Goal: Transaction & Acquisition: Purchase product/service

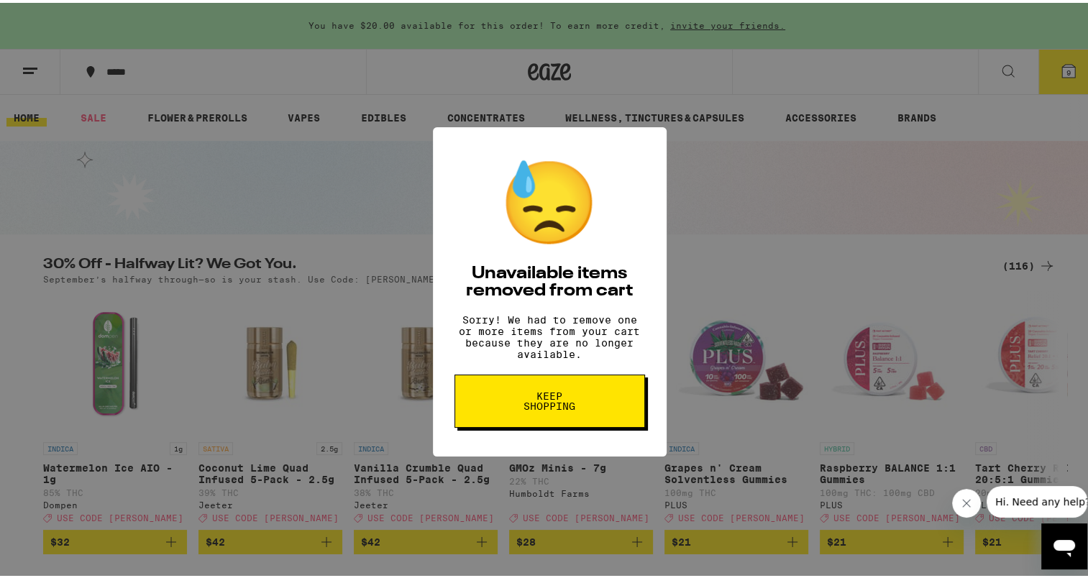
click at [557, 408] on span "Keep Shopping" at bounding box center [550, 398] width 74 height 20
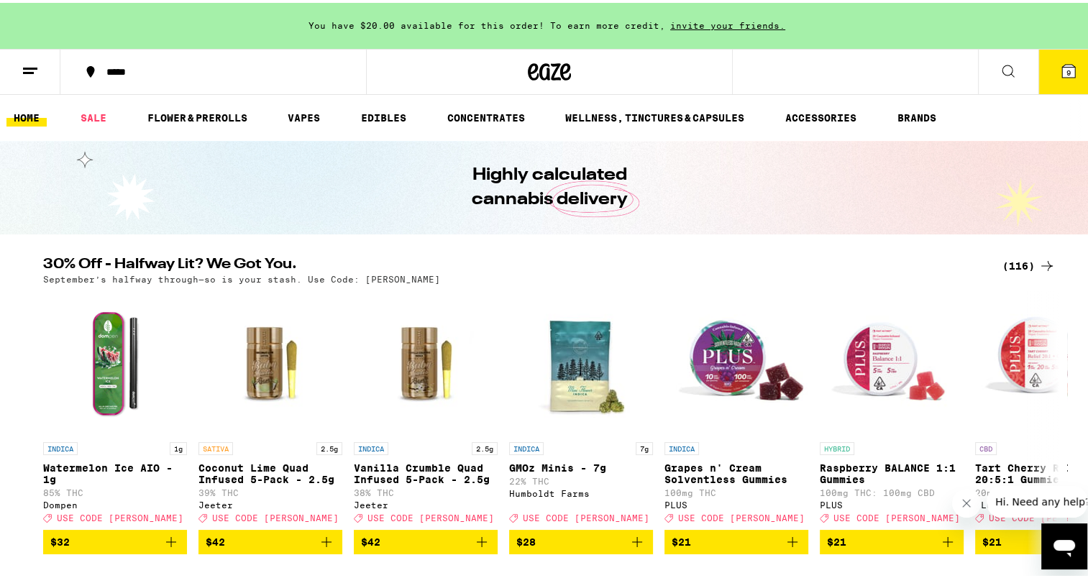
click at [1014, 261] on div "(116)" at bounding box center [1028, 262] width 53 height 17
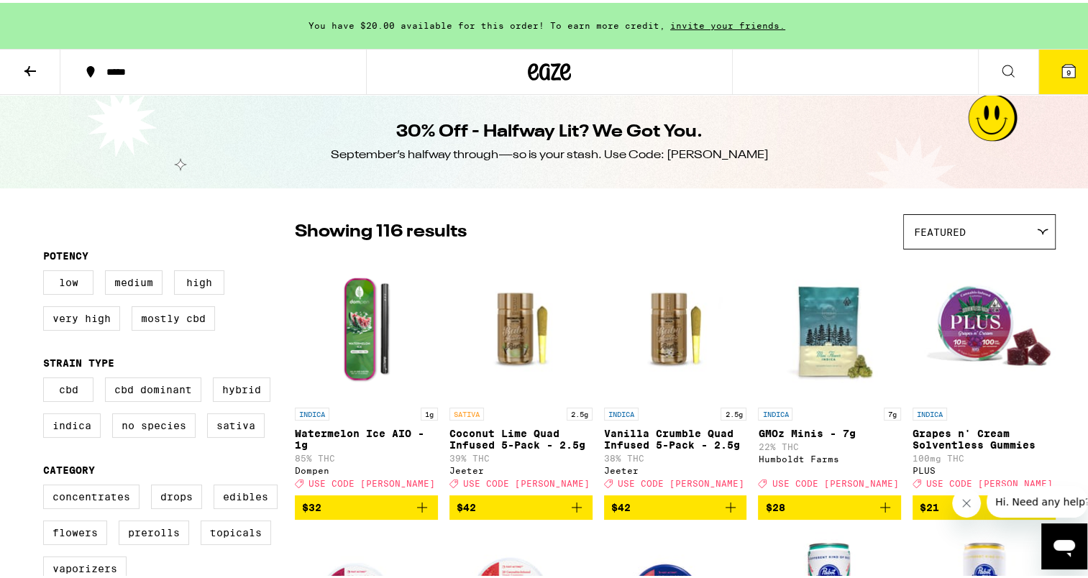
click at [1066, 68] on span "9" at bounding box center [1068, 69] width 4 height 9
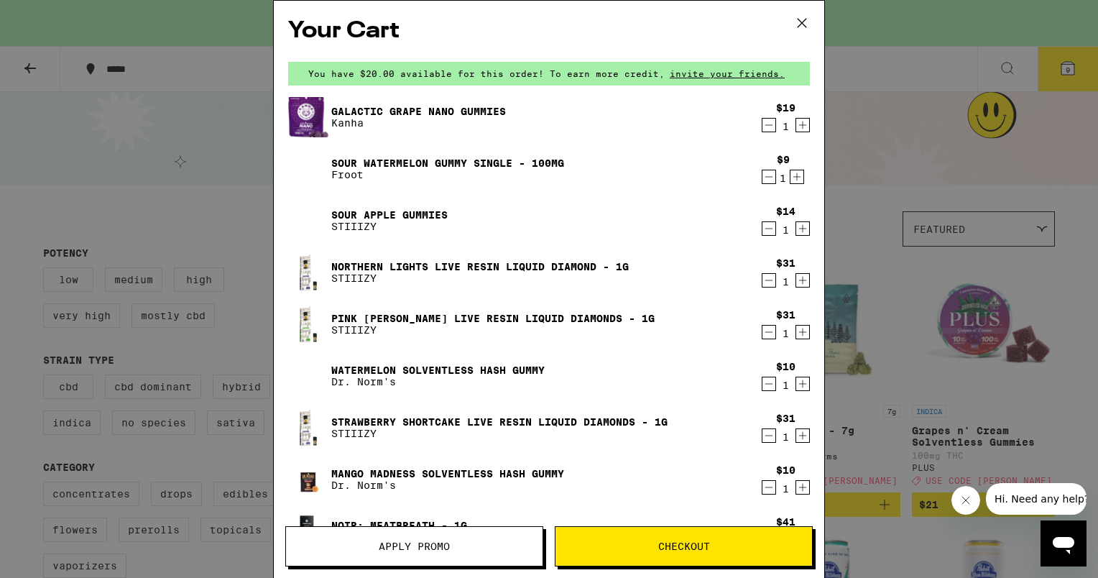
click at [799, 22] on icon at bounding box center [802, 23] width 22 height 22
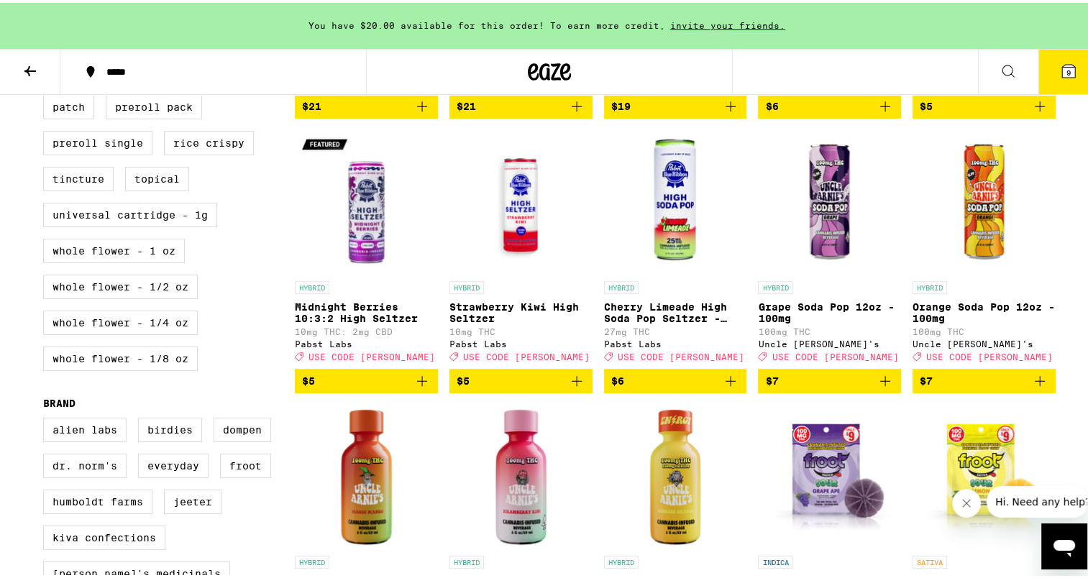
scroll to position [719, 0]
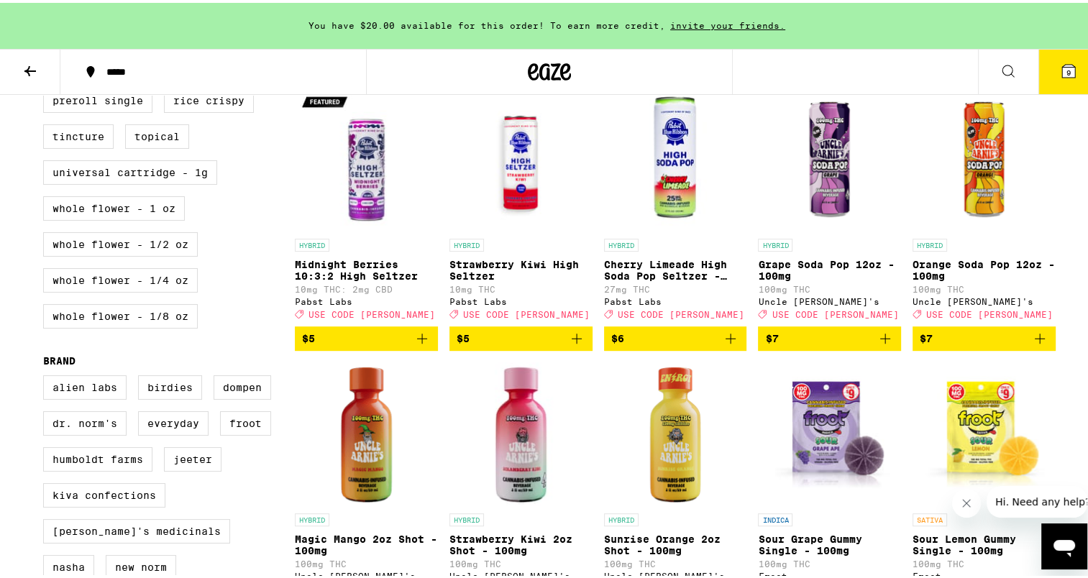
click at [1038, 344] on icon "Add to bag" at bounding box center [1039, 335] width 17 height 17
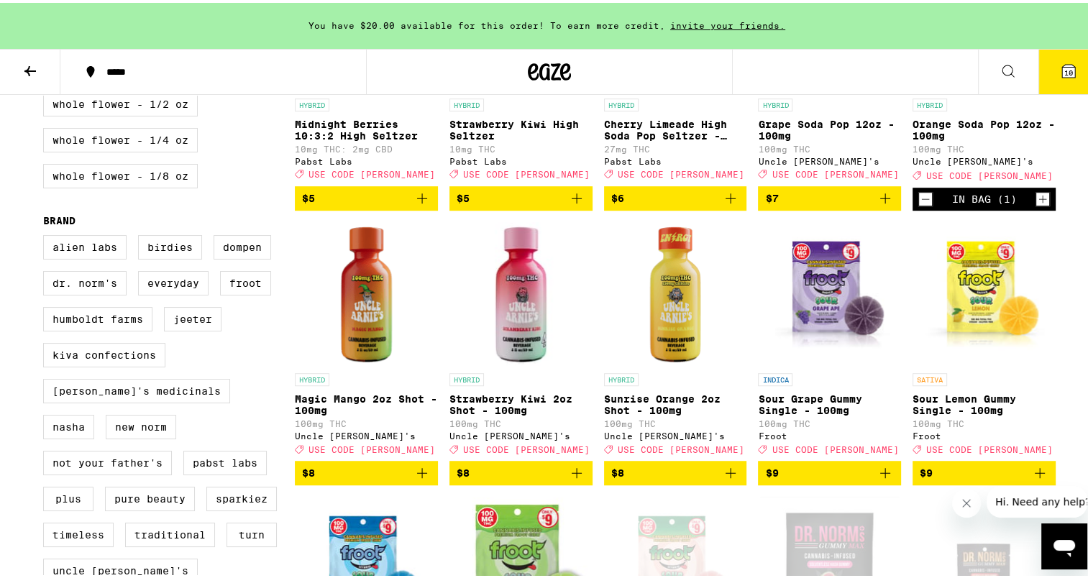
scroll to position [863, 0]
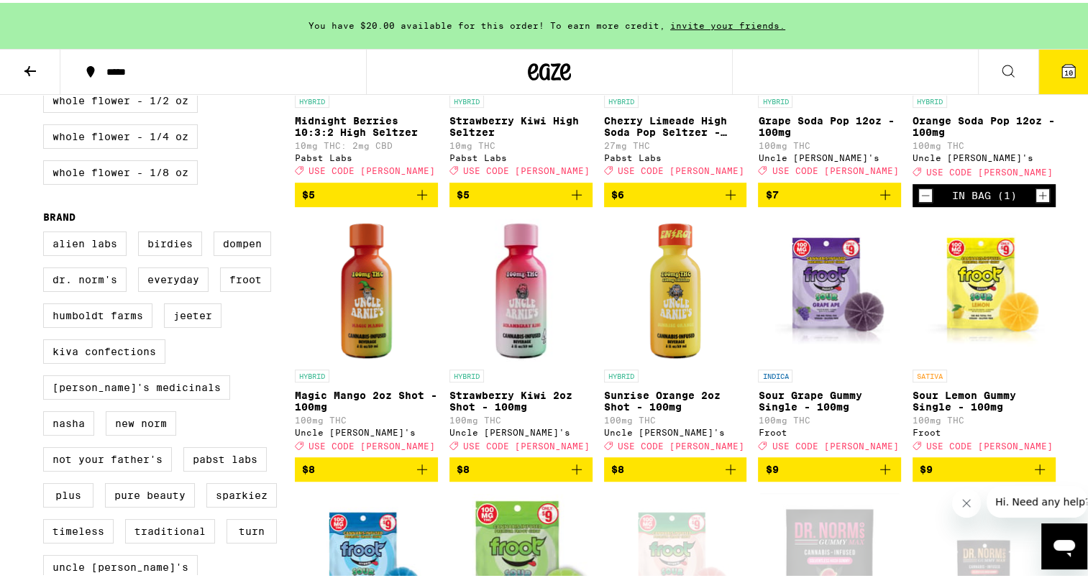
click at [919, 201] on icon "Decrement" at bounding box center [925, 192] width 13 height 17
click at [421, 475] on icon "Add to bag" at bounding box center [421, 466] width 17 height 17
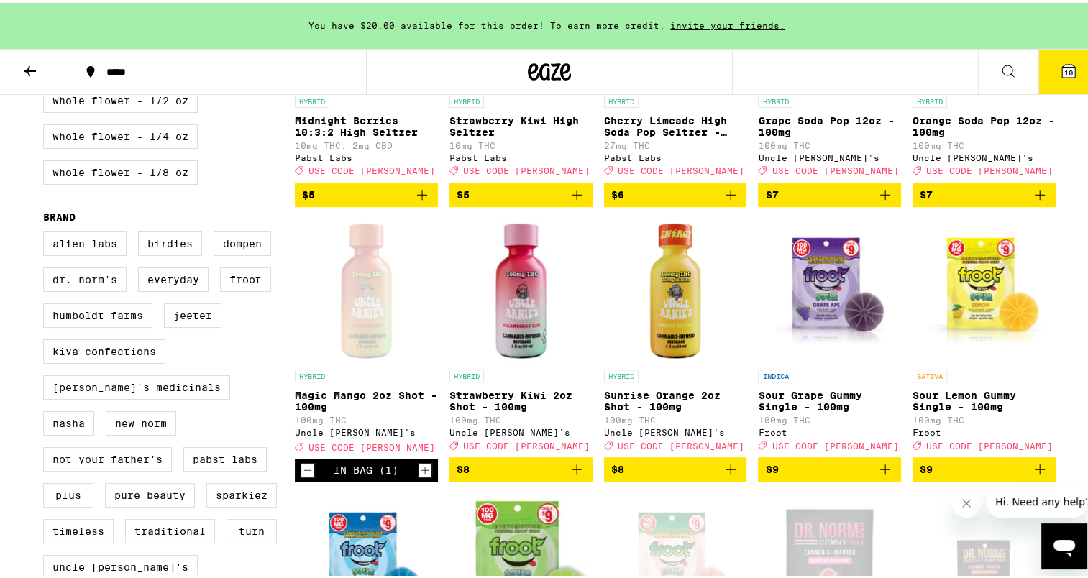
click at [729, 472] on icon "Add to bag" at bounding box center [730, 466] width 10 height 10
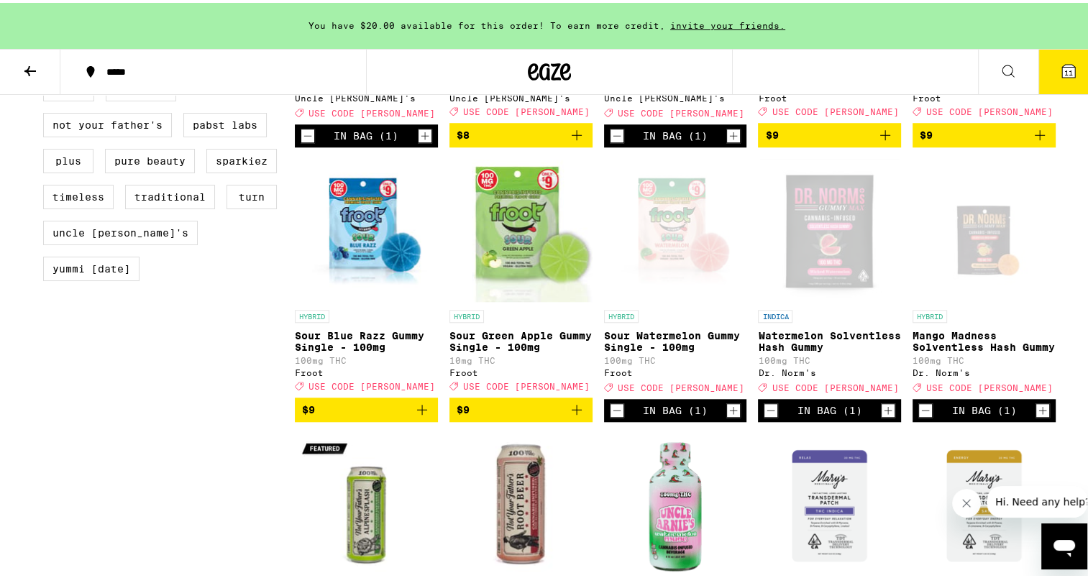
scroll to position [1222, 0]
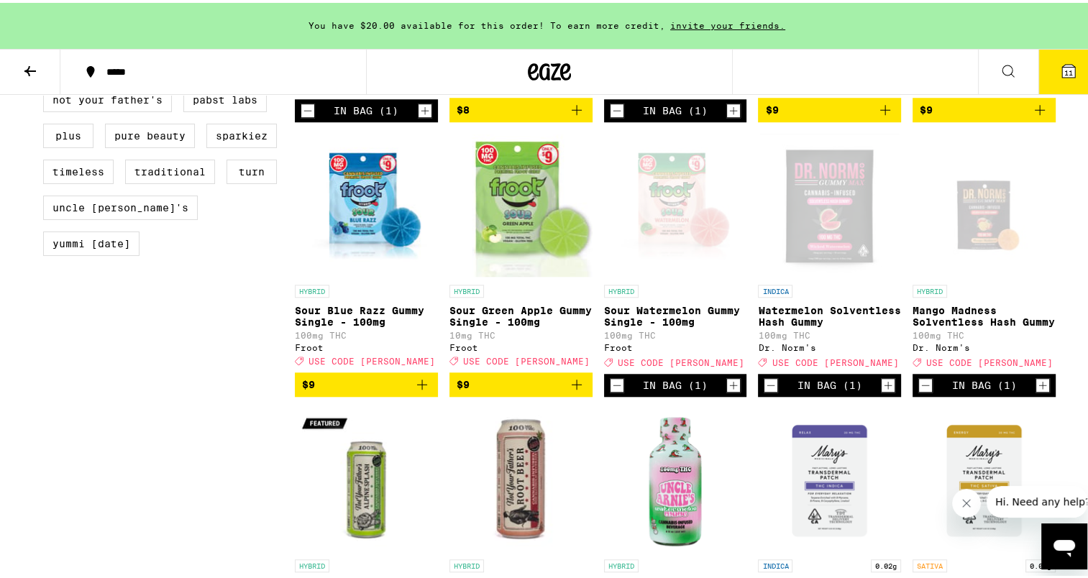
click at [612, 391] on icon "Decrement" at bounding box center [616, 382] width 13 height 17
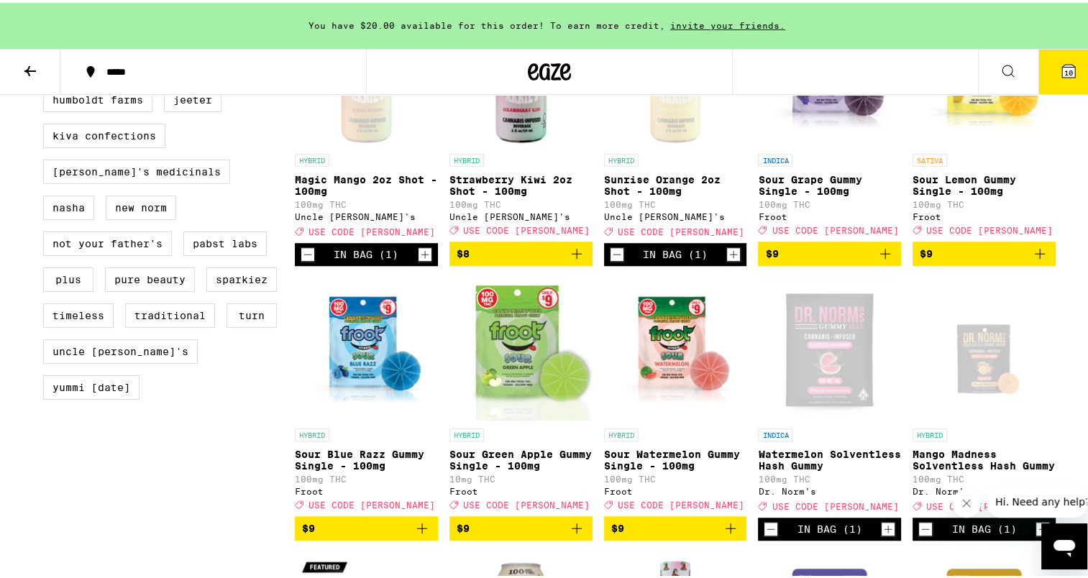
scroll to position [1078, 0]
click at [305, 260] on icon "Decrement" at bounding box center [307, 251] width 13 height 17
click at [615, 260] on icon "Decrement" at bounding box center [616, 251] width 13 height 17
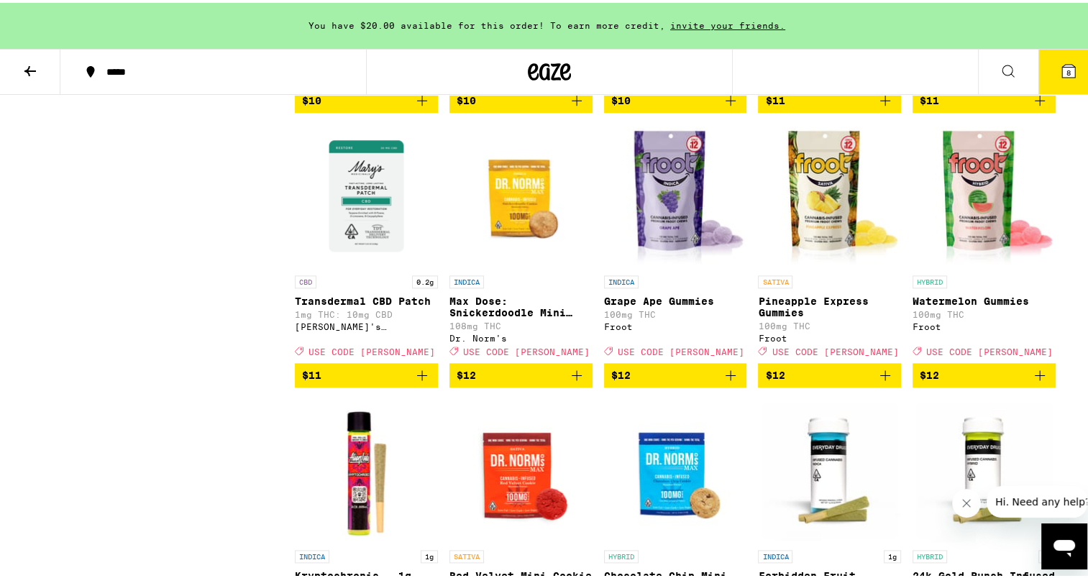
scroll to position [1797, 0]
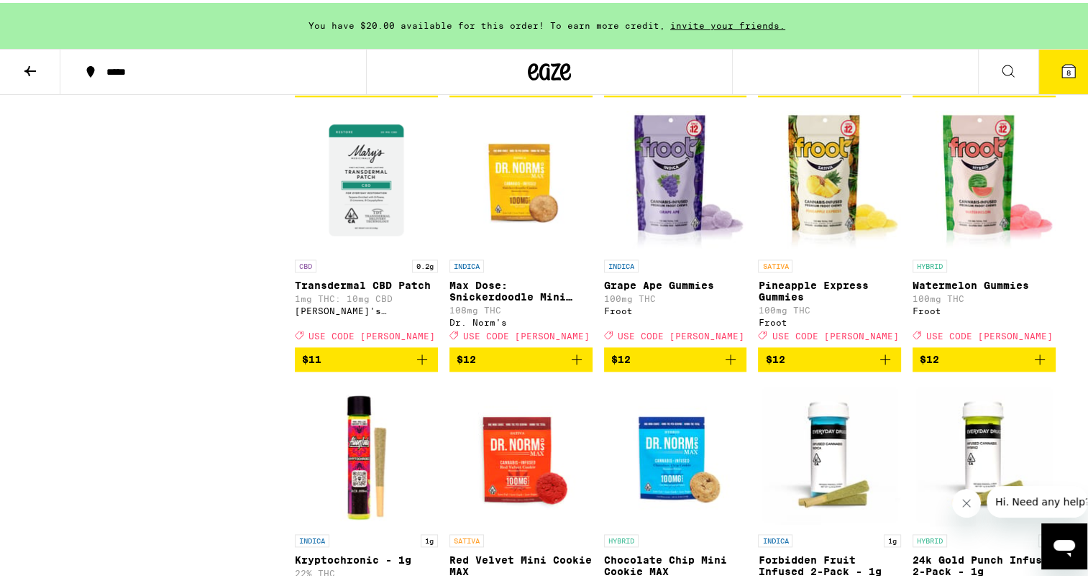
click at [727, 365] on icon "Add to bag" at bounding box center [730, 356] width 17 height 17
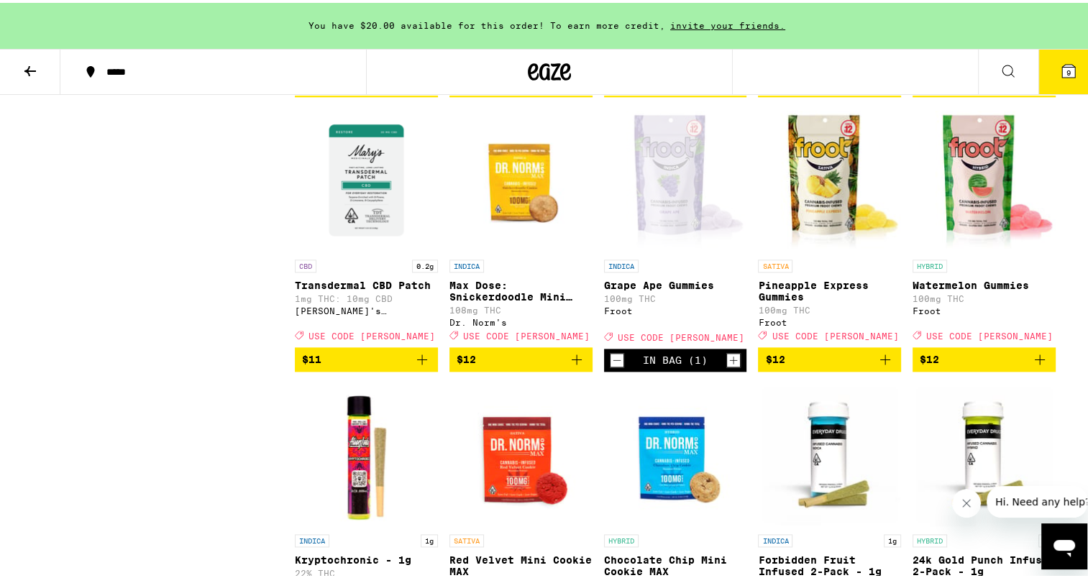
click at [730, 366] on icon "Increment" at bounding box center [733, 357] width 13 height 17
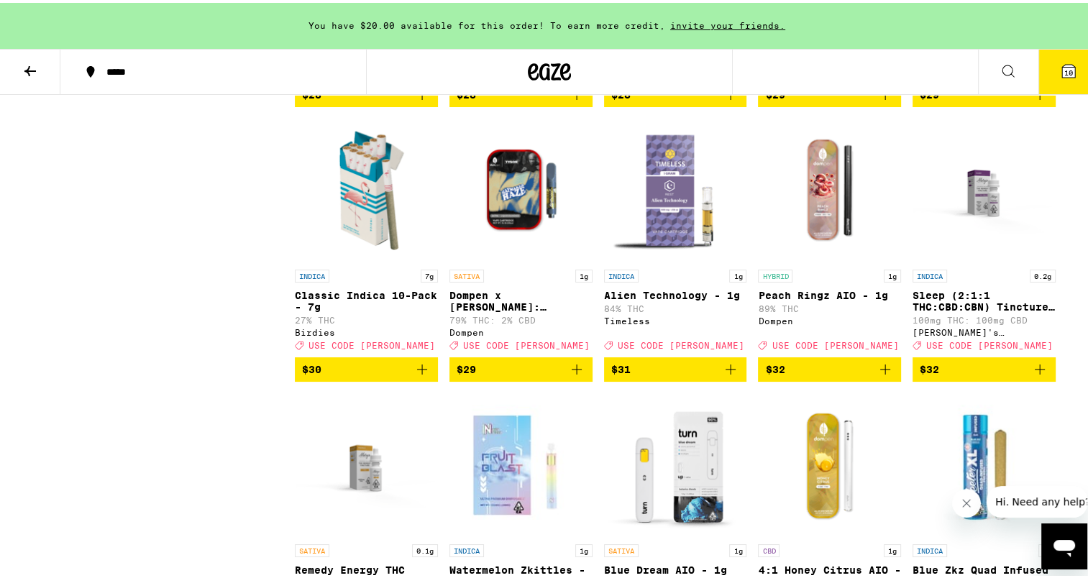
scroll to position [4313, 0]
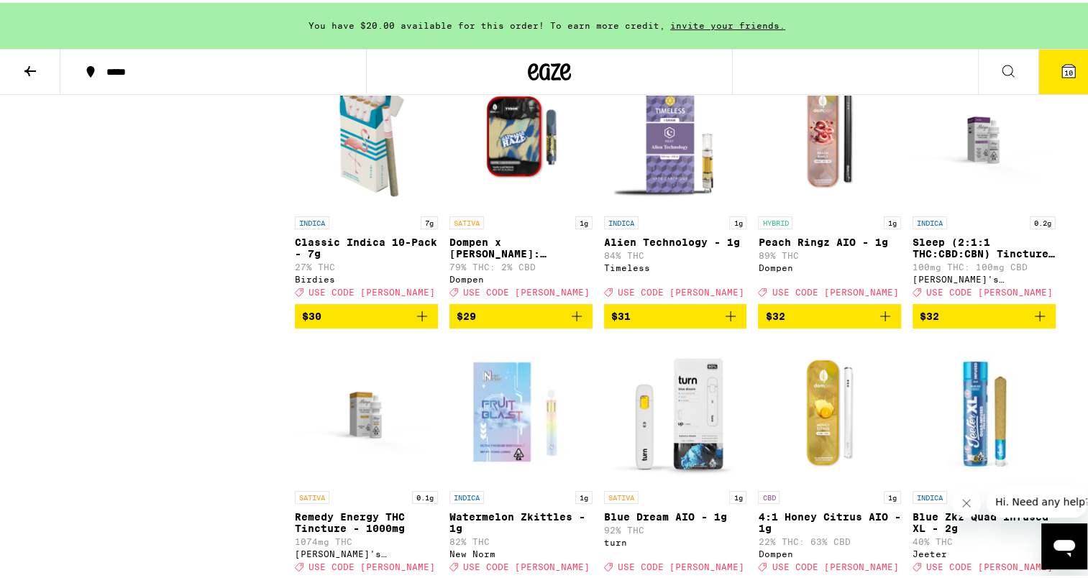
click at [727, 322] on icon "Add to bag" at bounding box center [730, 313] width 17 height 17
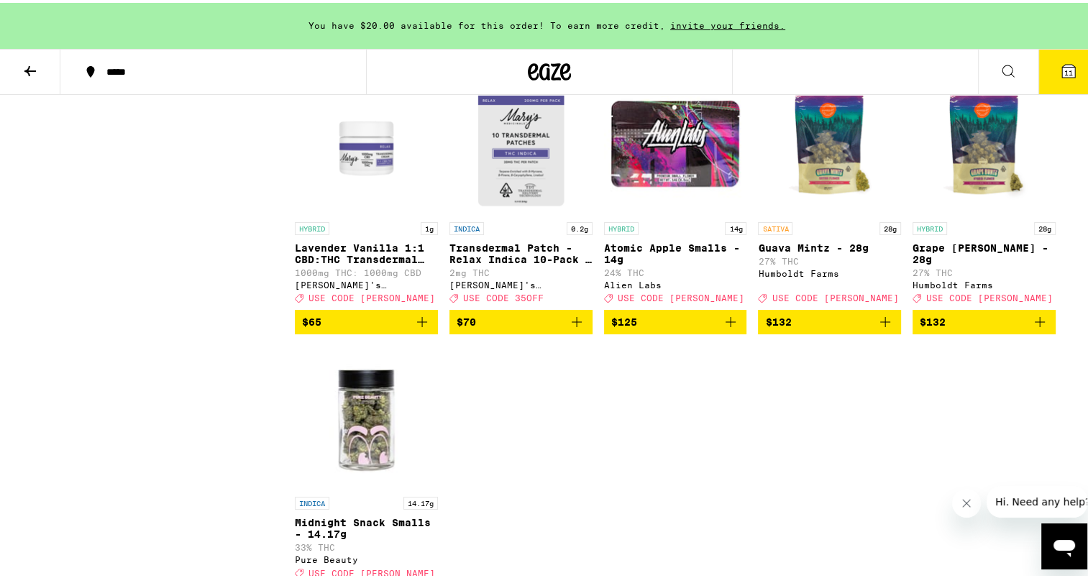
scroll to position [6230, 0]
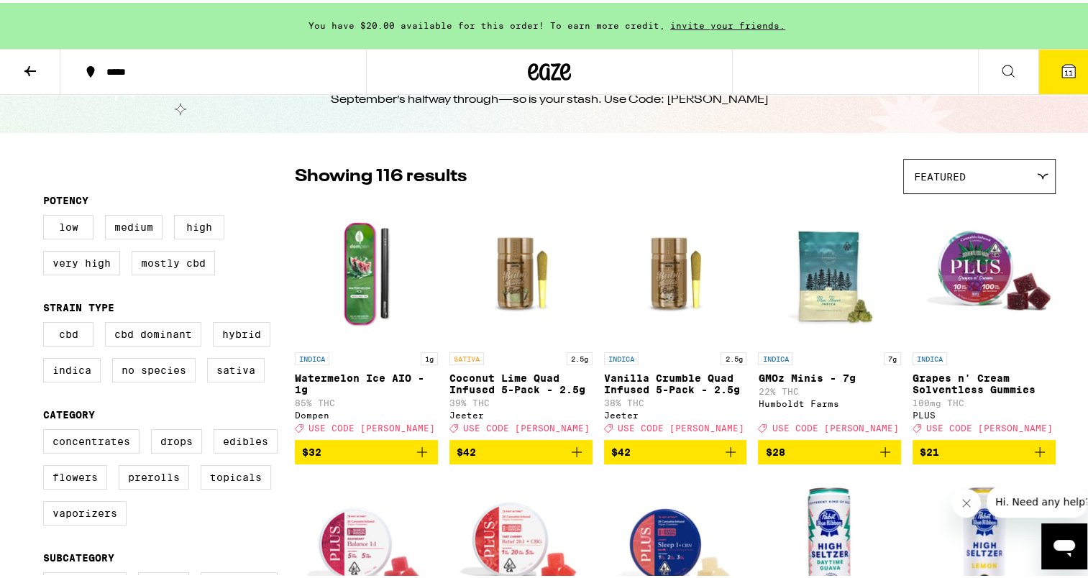
scroll to position [144, 0]
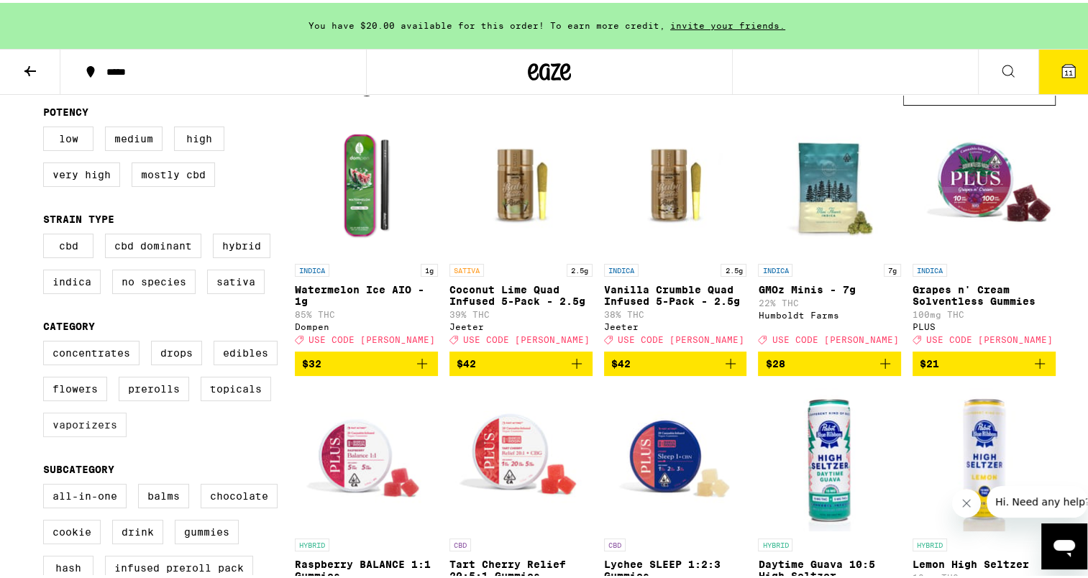
click at [103, 430] on label "Vaporizers" at bounding box center [84, 422] width 83 height 24
click at [47, 341] on input "Vaporizers" at bounding box center [46, 340] width 1 height 1
checkbox input "true"
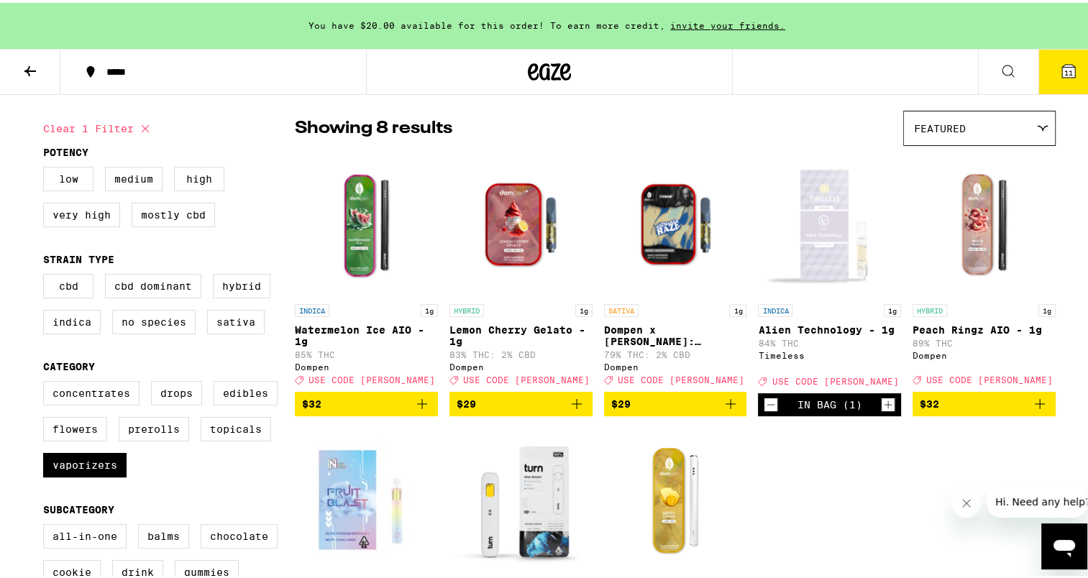
scroll to position [72, 0]
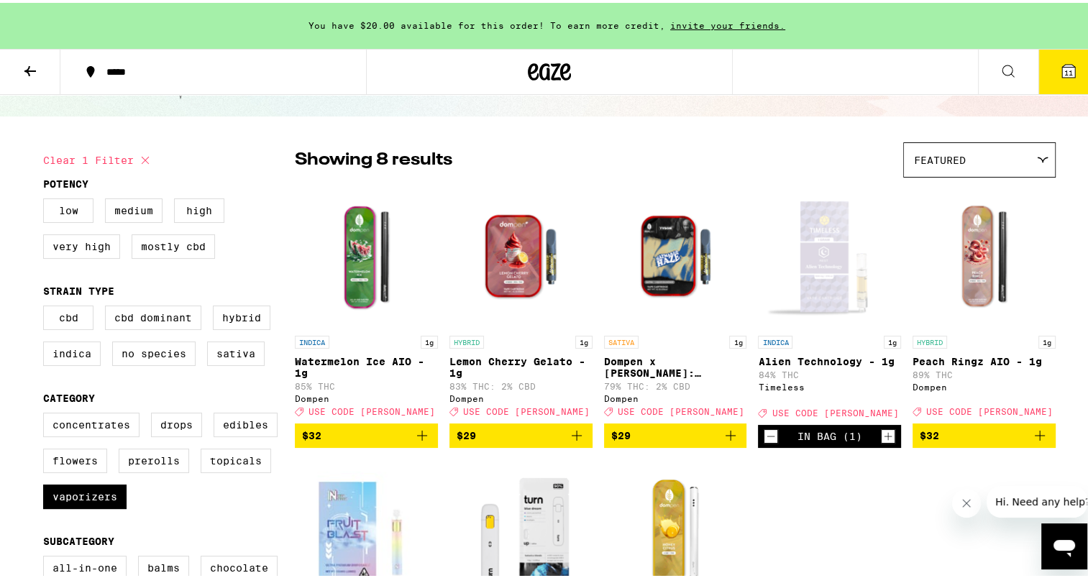
click at [697, 368] on p "Dompen x Tyson: Haymaker Haze Live Resin Liquid Diamonds - 1g" at bounding box center [675, 364] width 143 height 23
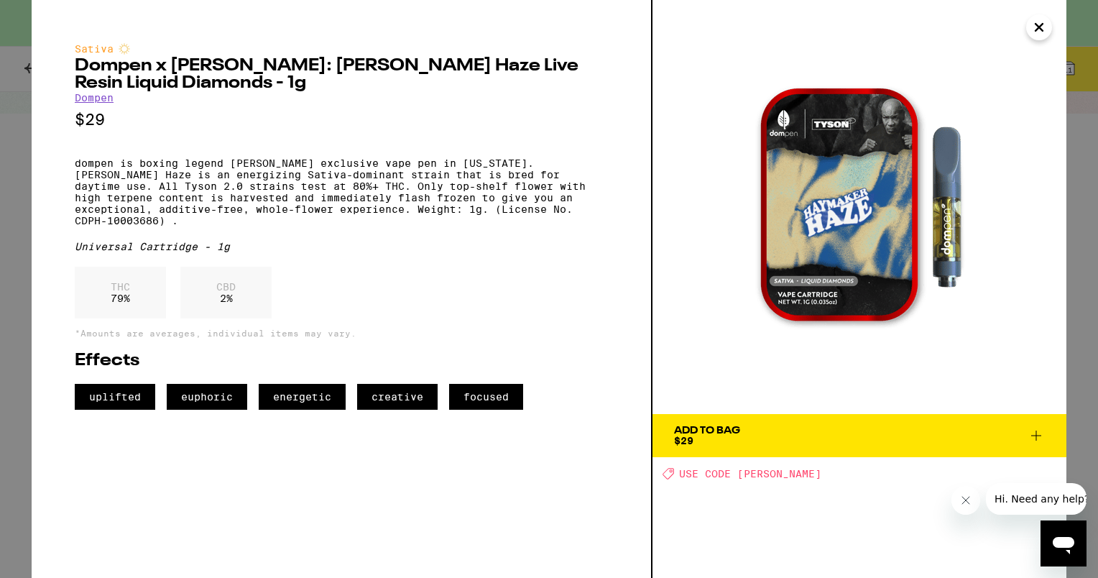
click at [1037, 32] on icon "Close" at bounding box center [1039, 28] width 17 height 22
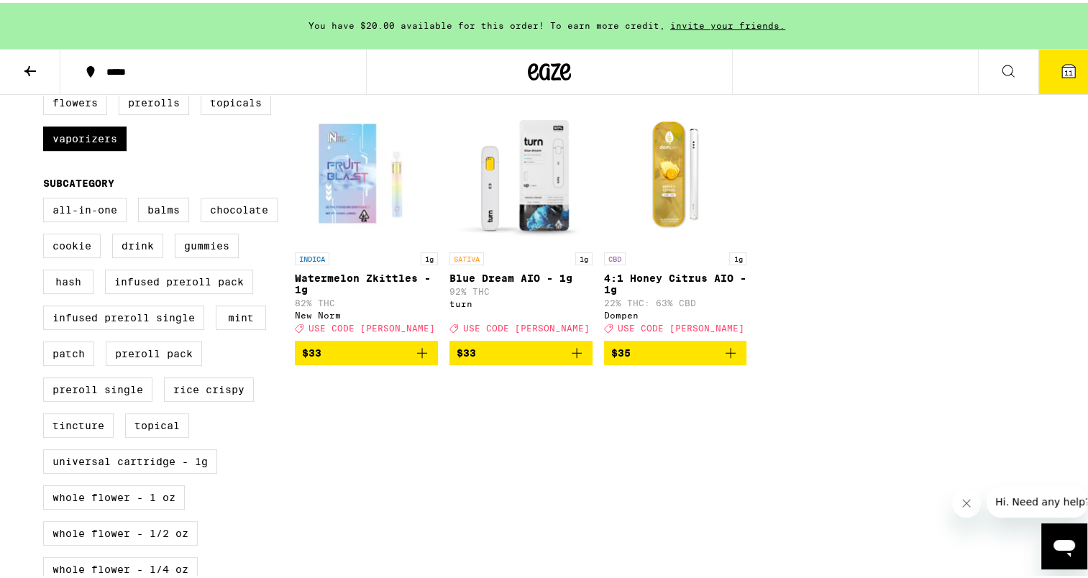
scroll to position [431, 0]
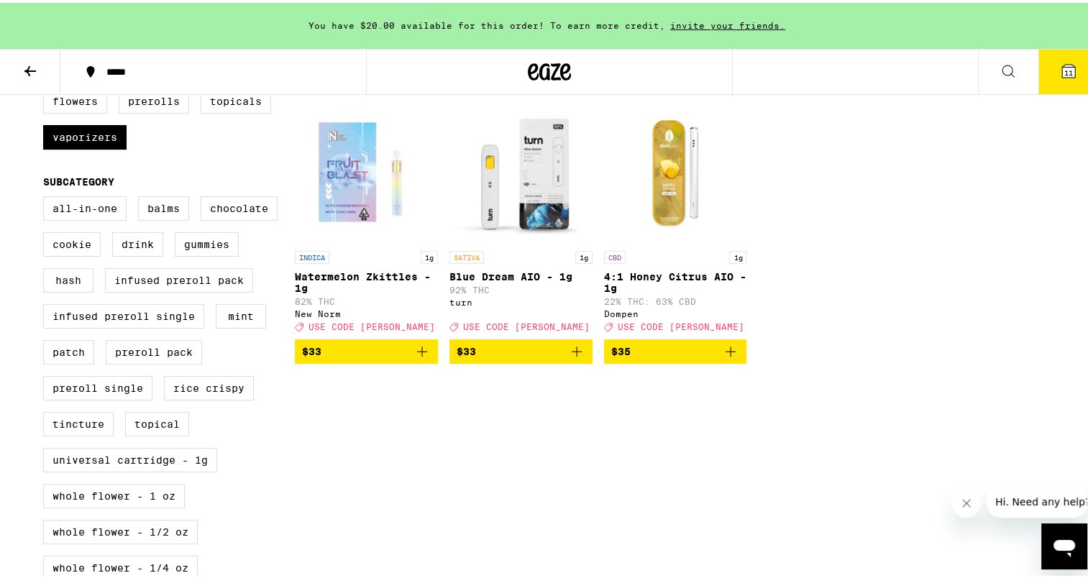
click at [509, 18] on span "You have $20.00 available for this order! To earn more credit," at bounding box center [486, 22] width 357 height 9
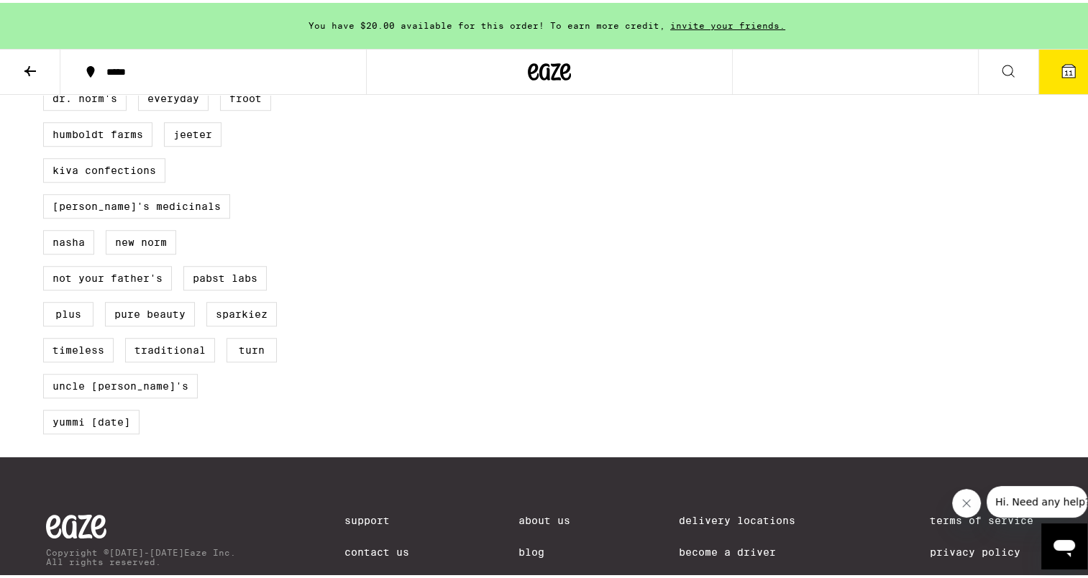
scroll to position [1147, 0]
